Goal: Information Seeking & Learning: Learn about a topic

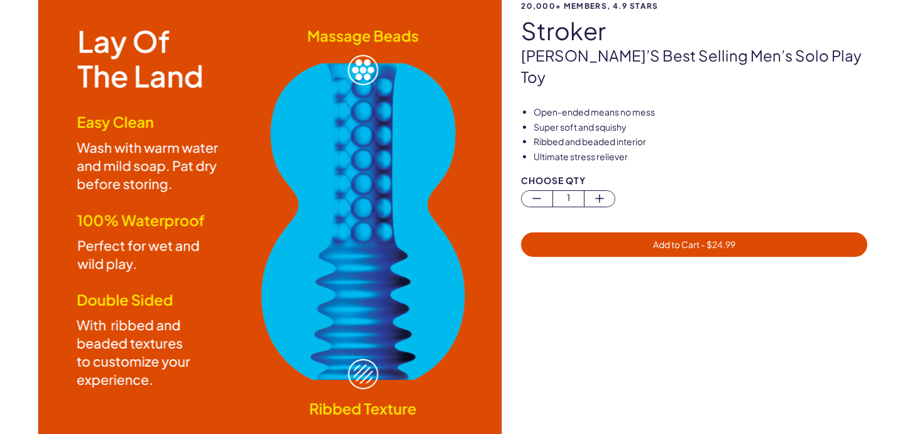
scroll to position [48, 0]
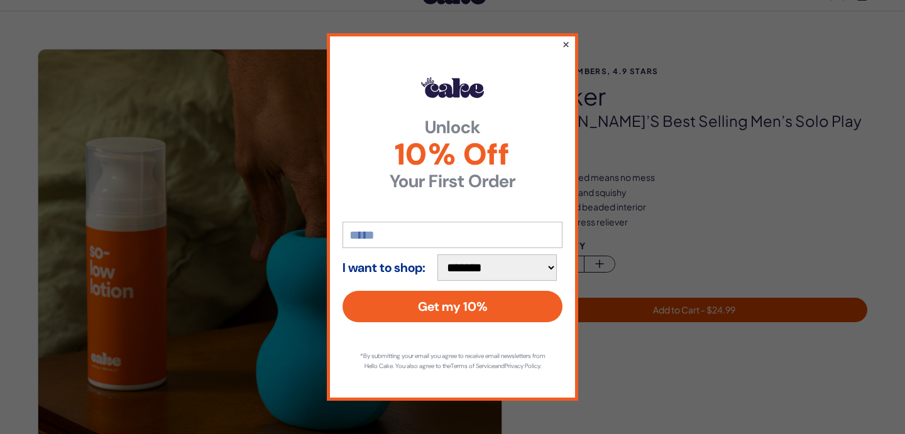
click at [566, 38] on button "×" at bounding box center [566, 43] width 8 height 15
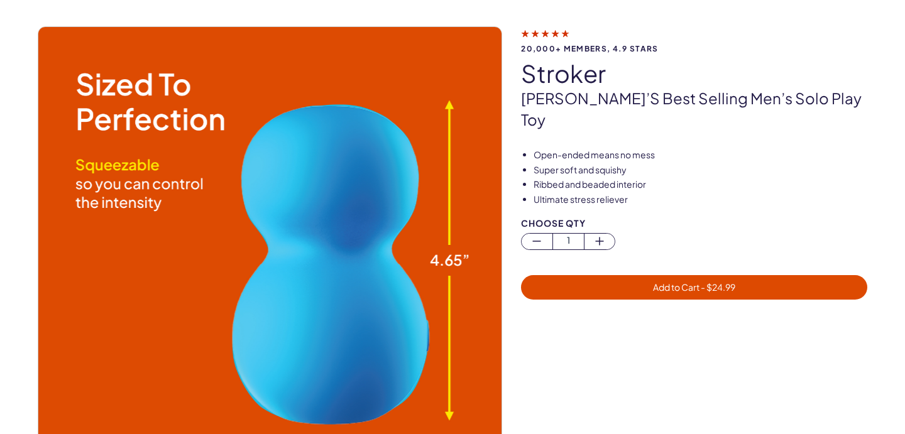
scroll to position [0, 0]
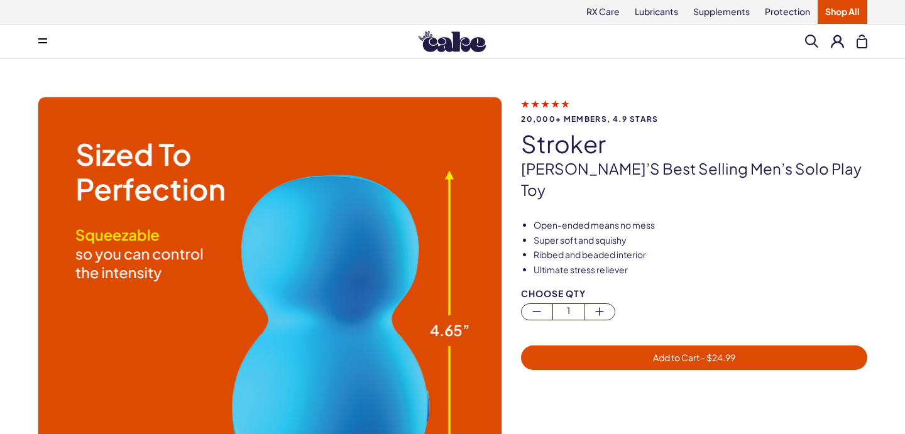
click at [451, 46] on img at bounding box center [452, 41] width 67 height 21
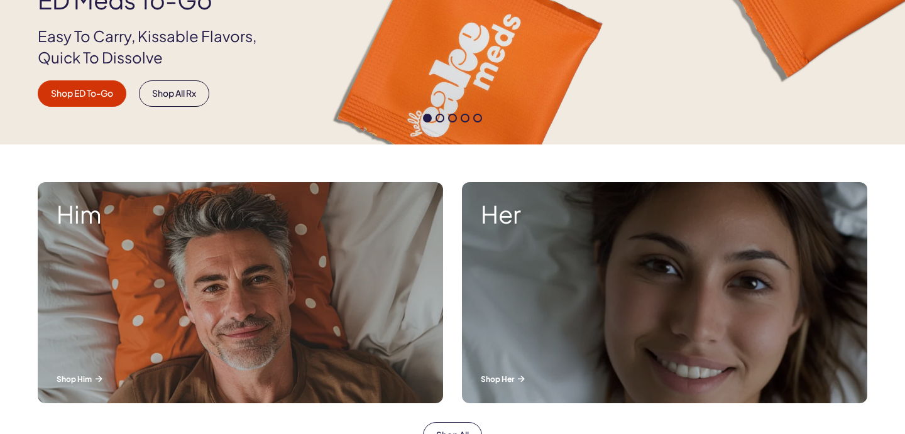
scroll to position [296, 0]
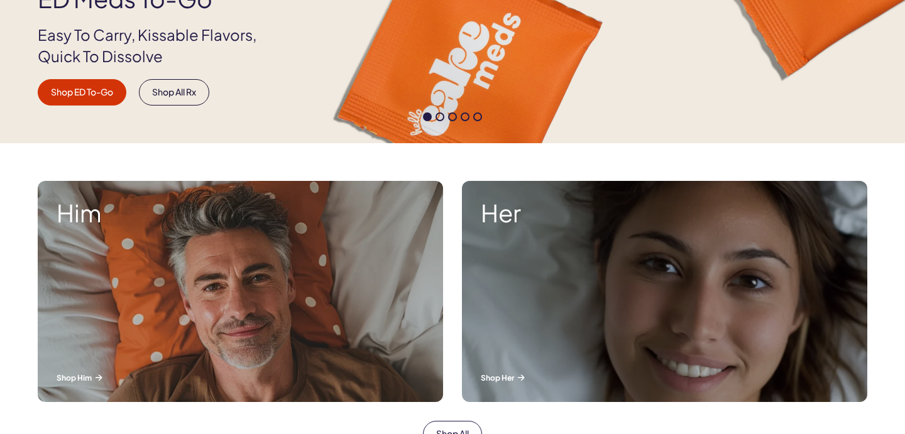
click at [289, 285] on div "Him Shop Him" at bounding box center [241, 291] width 406 height 221
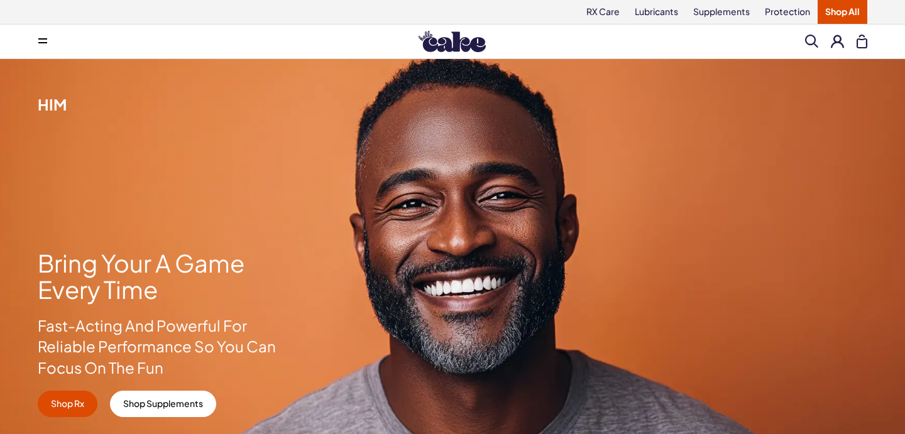
click at [43, 44] on span at bounding box center [42, 41] width 9 height 6
